Goal: Information Seeking & Learning: Learn about a topic

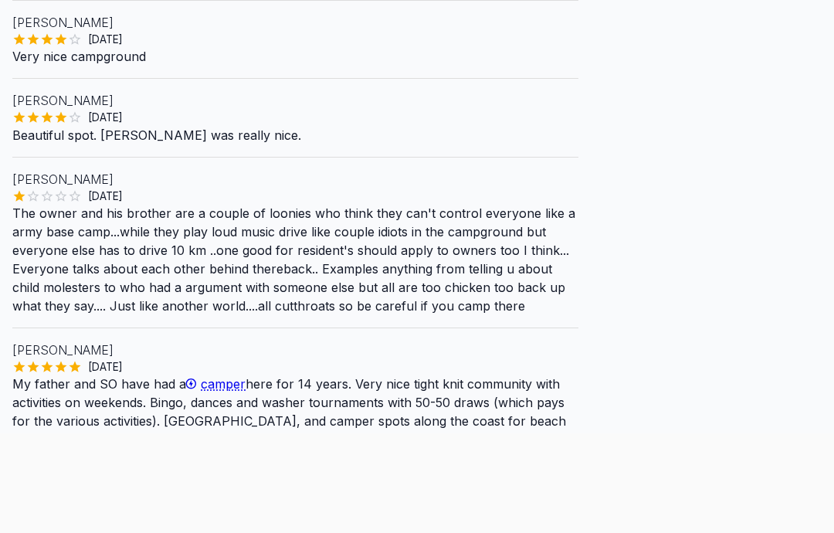
scroll to position [1491, 0]
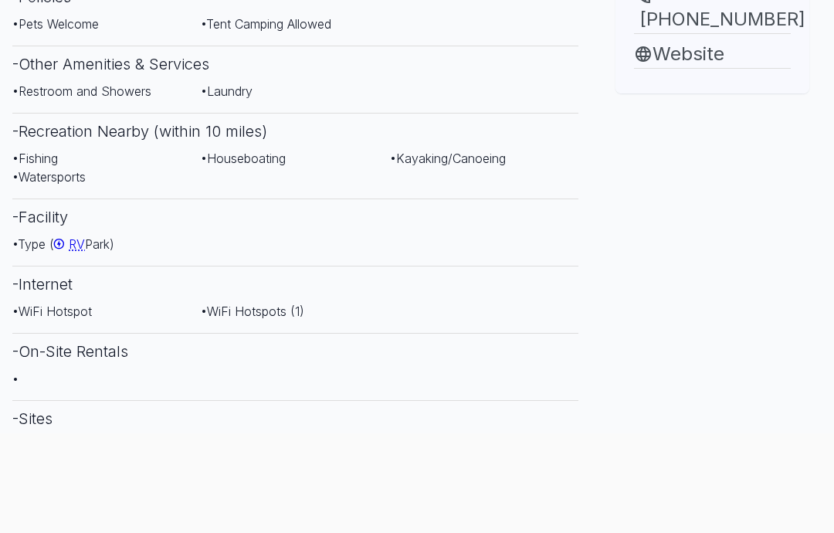
scroll to position [675, 0]
click at [93, 252] on span "• Type ( RV Park)" at bounding box center [63, 243] width 102 height 15
click at [73, 252] on link "RV" at bounding box center [69, 243] width 31 height 15
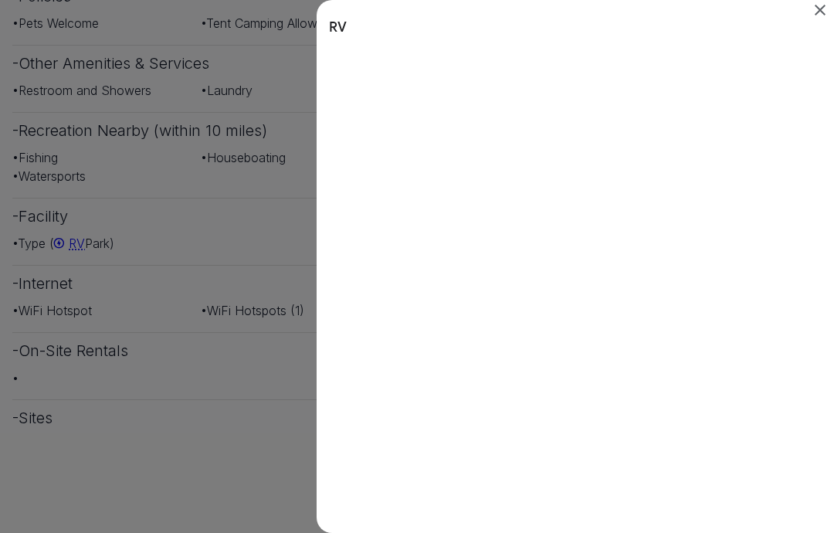
scroll to position [36, 0]
click at [824, 3] on icon "Close" at bounding box center [820, 10] width 19 height 19
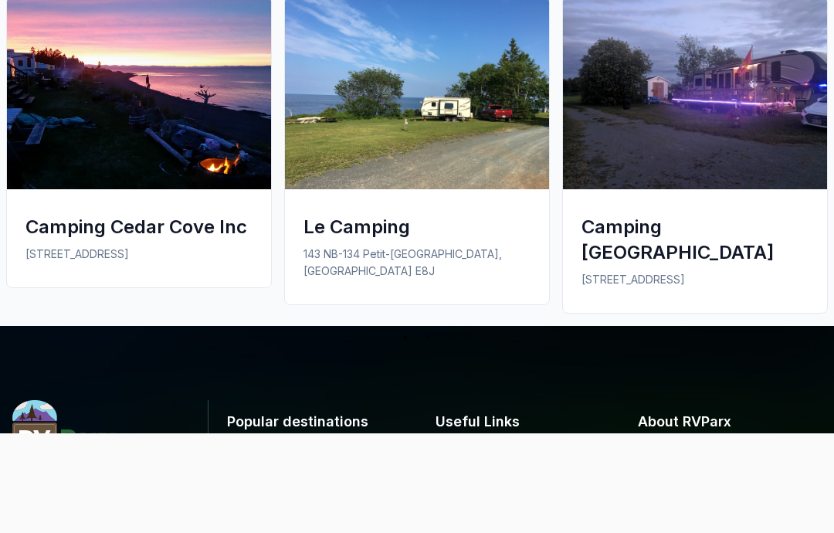
scroll to position [2054, 0]
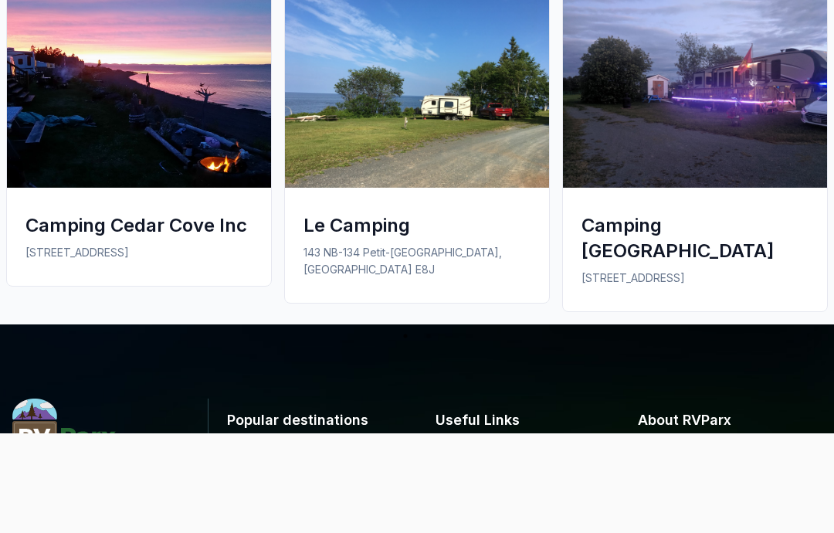
click at [148, 117] on img at bounding box center [139, 91] width 264 height 193
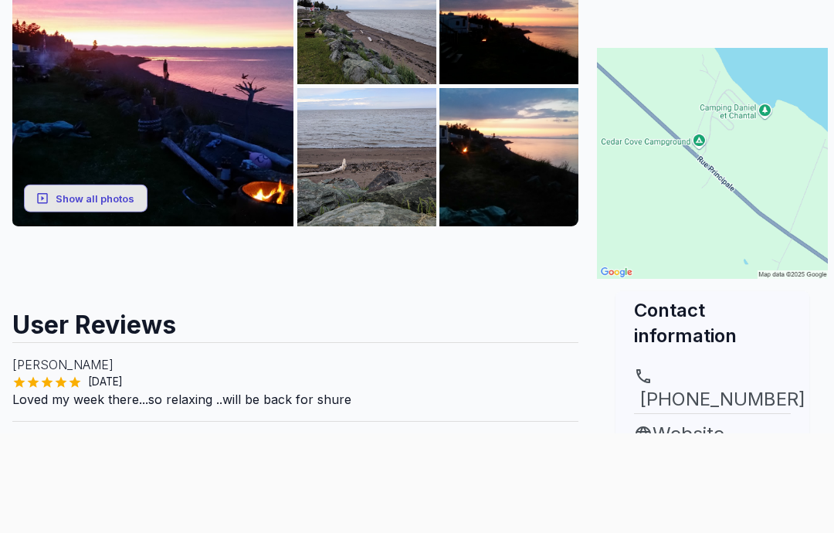
scroll to position [295, 0]
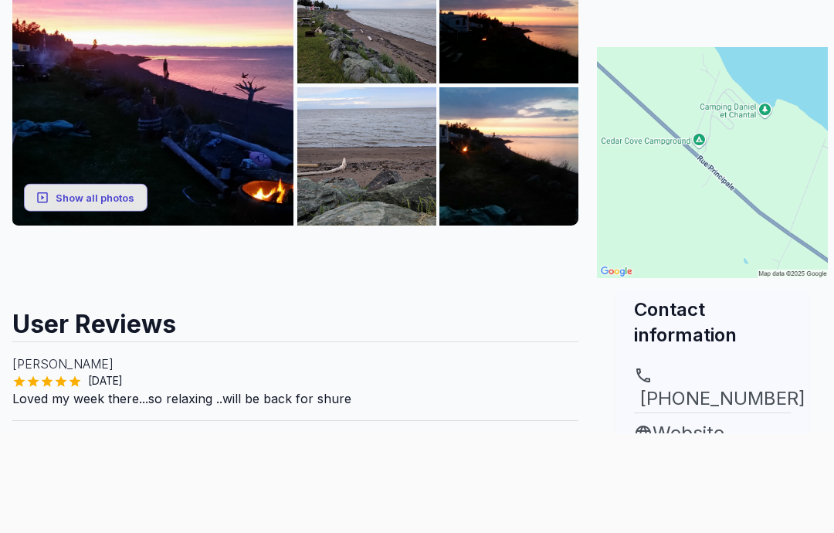
click at [23, 433] on div at bounding box center [417, 433] width 834 height 0
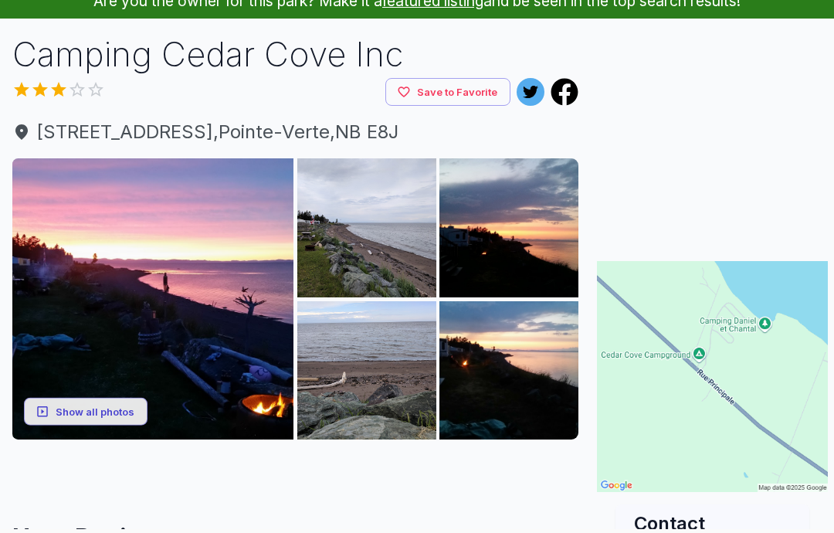
scroll to position [143, 0]
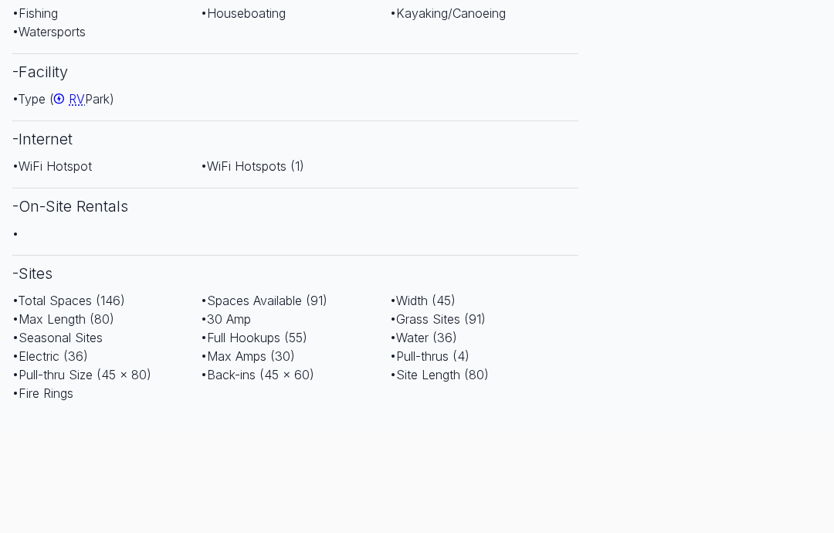
scroll to position [819, 0]
click at [114, 223] on h3 "- On-Site Rentals" at bounding box center [295, 207] width 566 height 36
click at [42, 225] on h3 "- On-Site Rentals" at bounding box center [295, 207] width 566 height 36
click at [87, 225] on h3 "- On-Site Rentals" at bounding box center [295, 207] width 566 height 36
click at [11, 250] on div "[GEOGRAPHIC_DATA] Save to Favorite [STREET_ADDRESS] Show all photos Amenities -…" at bounding box center [295, 217] width 591 height 1849
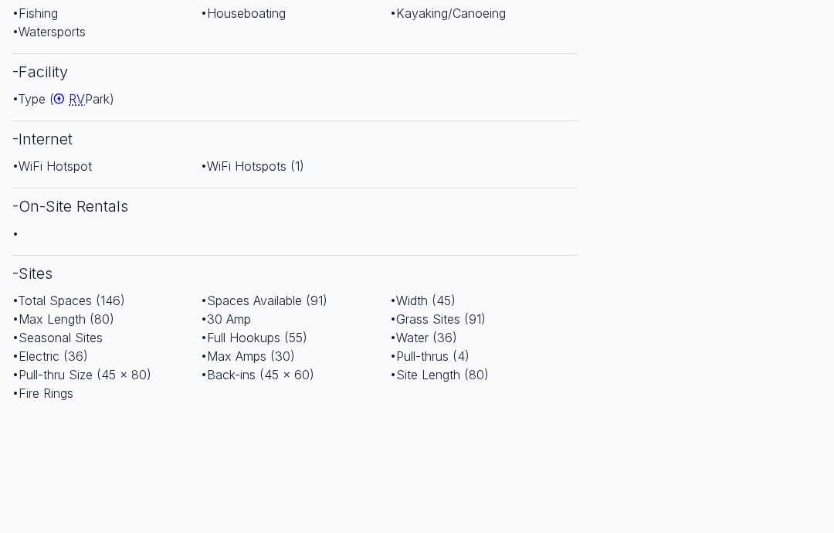
click at [167, 225] on h3 "- On-Site Rentals" at bounding box center [295, 207] width 566 height 36
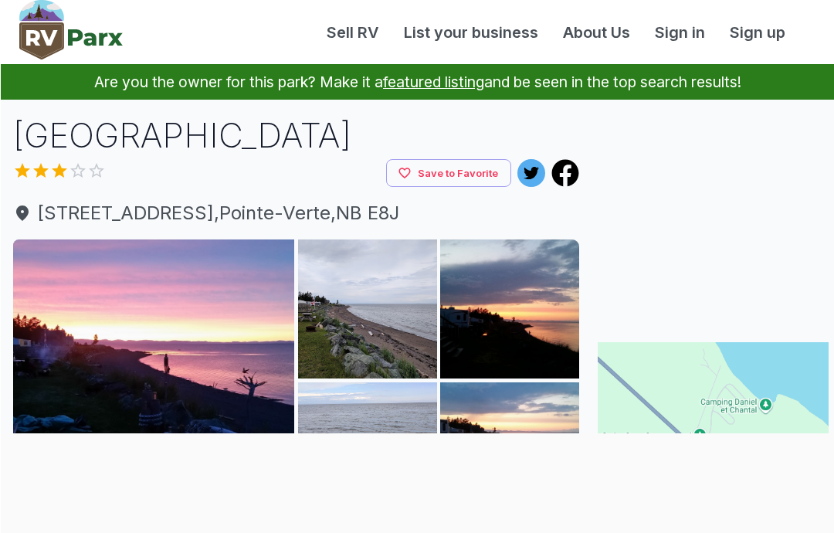
scroll to position [10, 0]
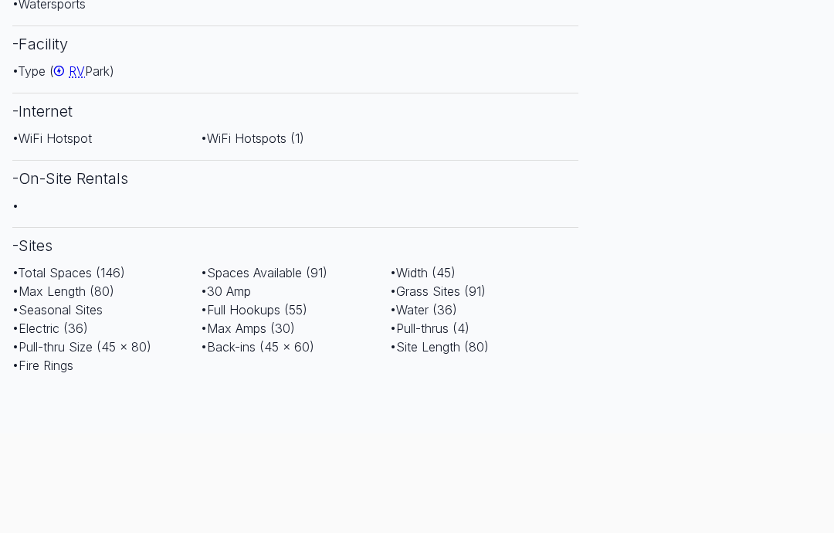
scroll to position [850, 0]
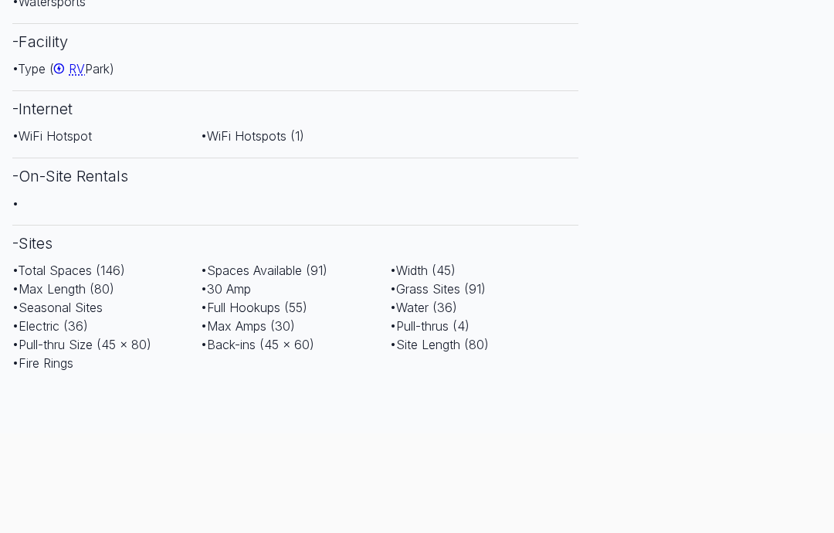
click at [76, 76] on span "RV" at bounding box center [77, 68] width 16 height 15
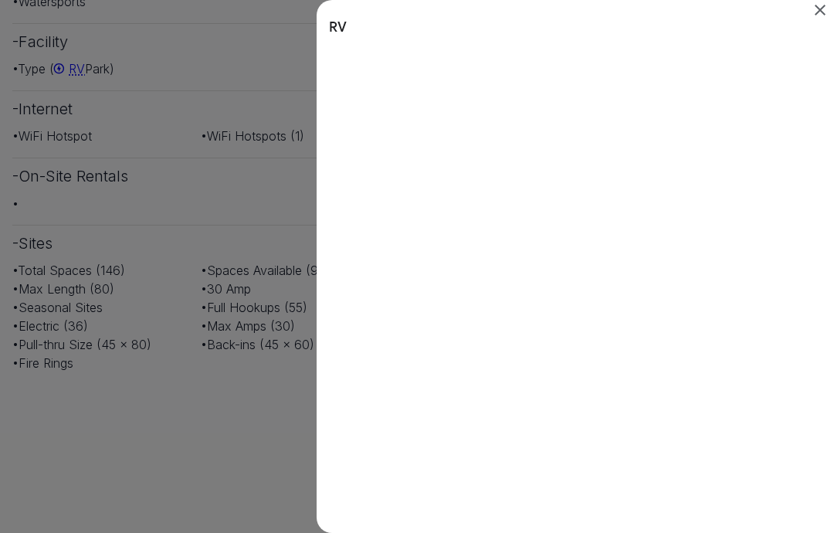
scroll to position [0, 0]
click at [823, 10] on icon "Close" at bounding box center [820, 10] width 19 height 19
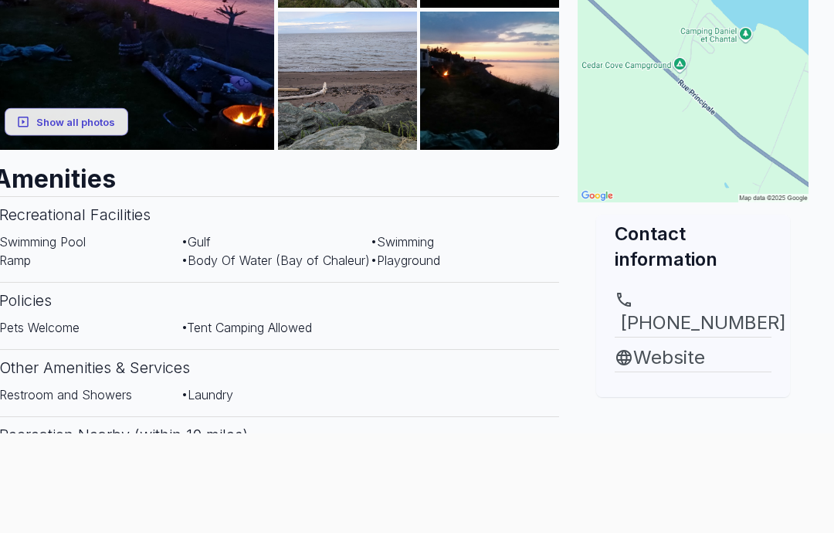
scroll to position [360, 19]
